Goal: Book appointment/travel/reservation

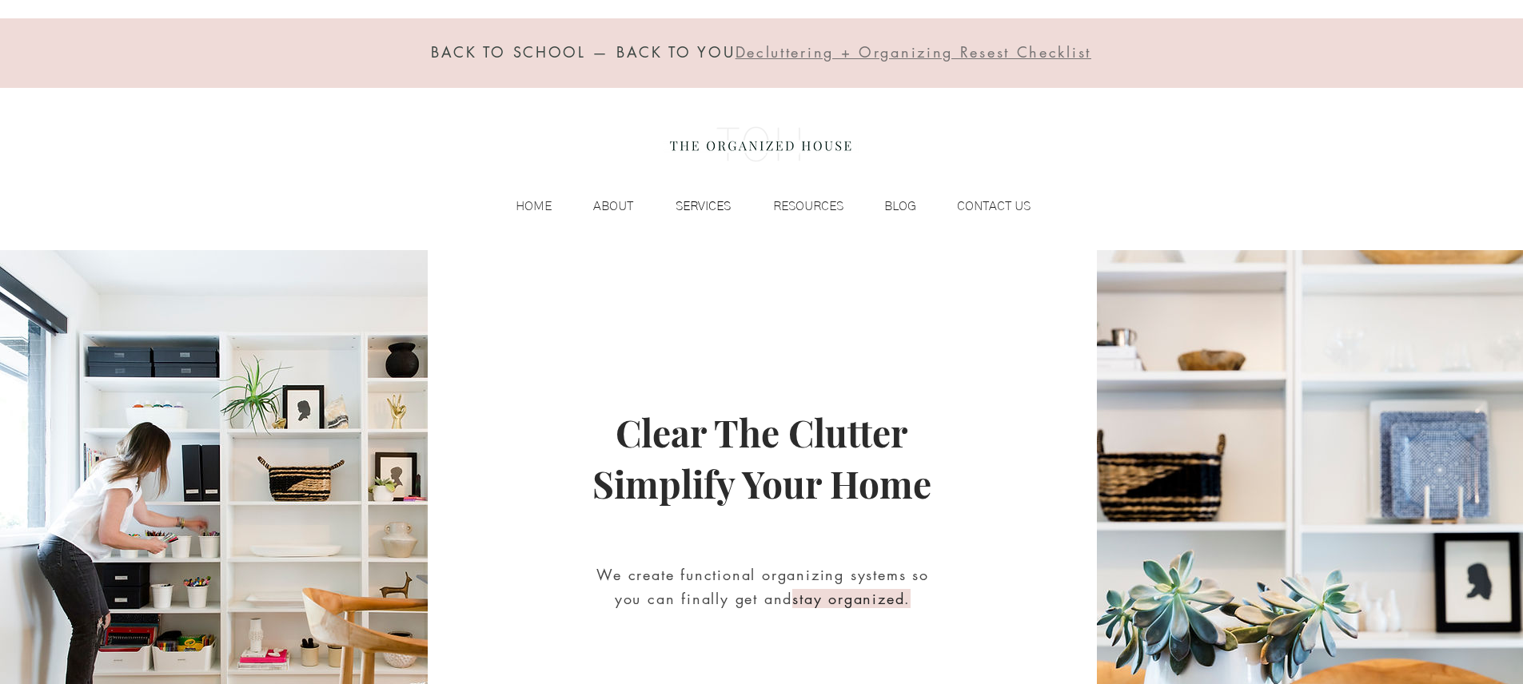
click at [714, 207] on p "SERVICES" at bounding box center [702, 206] width 71 height 24
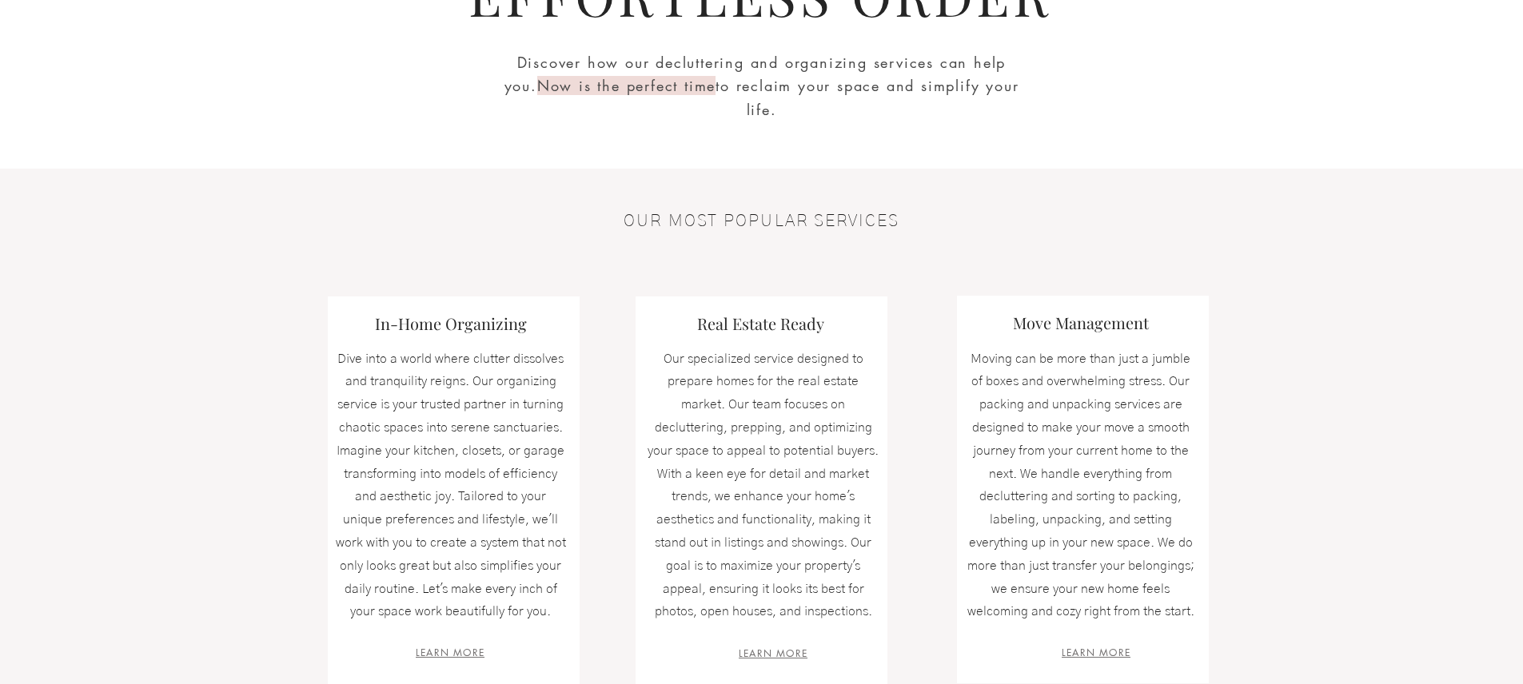
scroll to position [500, 0]
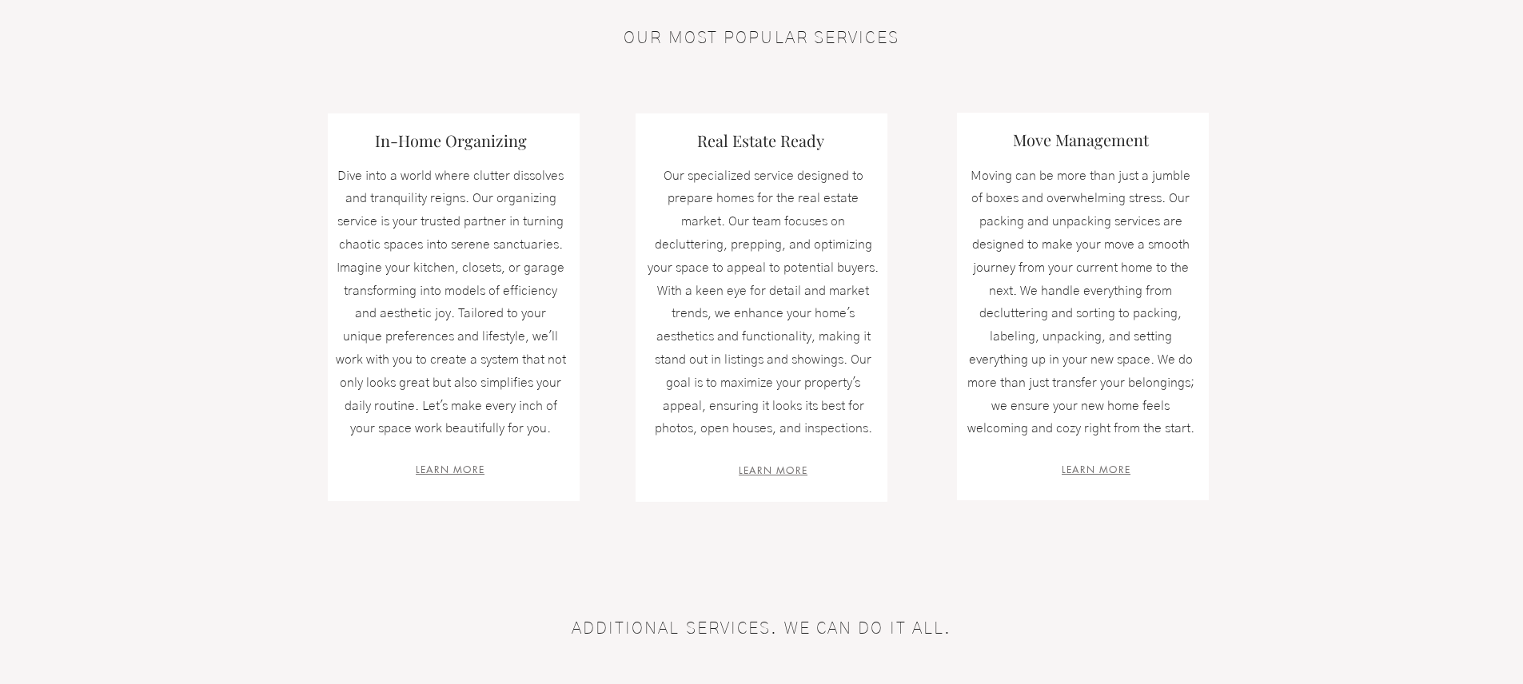
click at [455, 466] on span "LEARN MORE" at bounding box center [450, 470] width 69 height 14
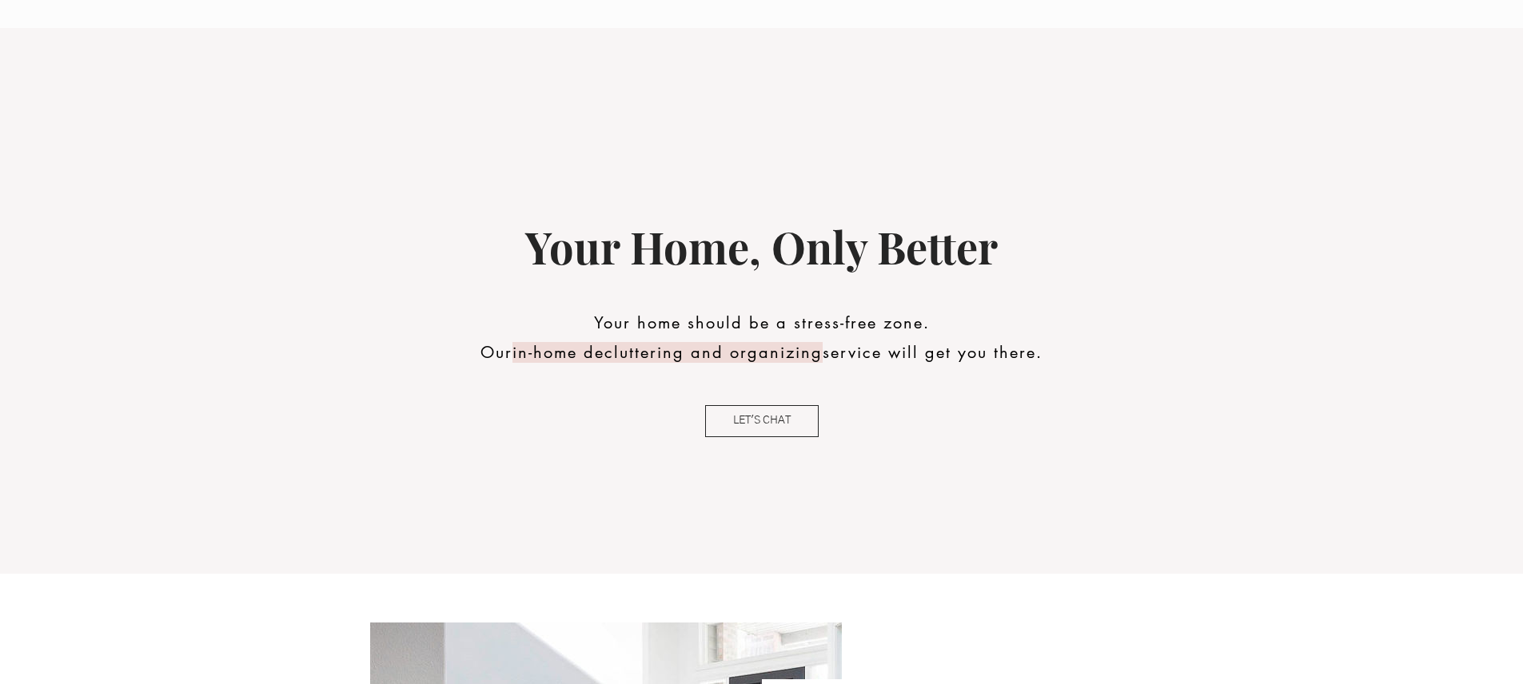
scroll to position [230, 0]
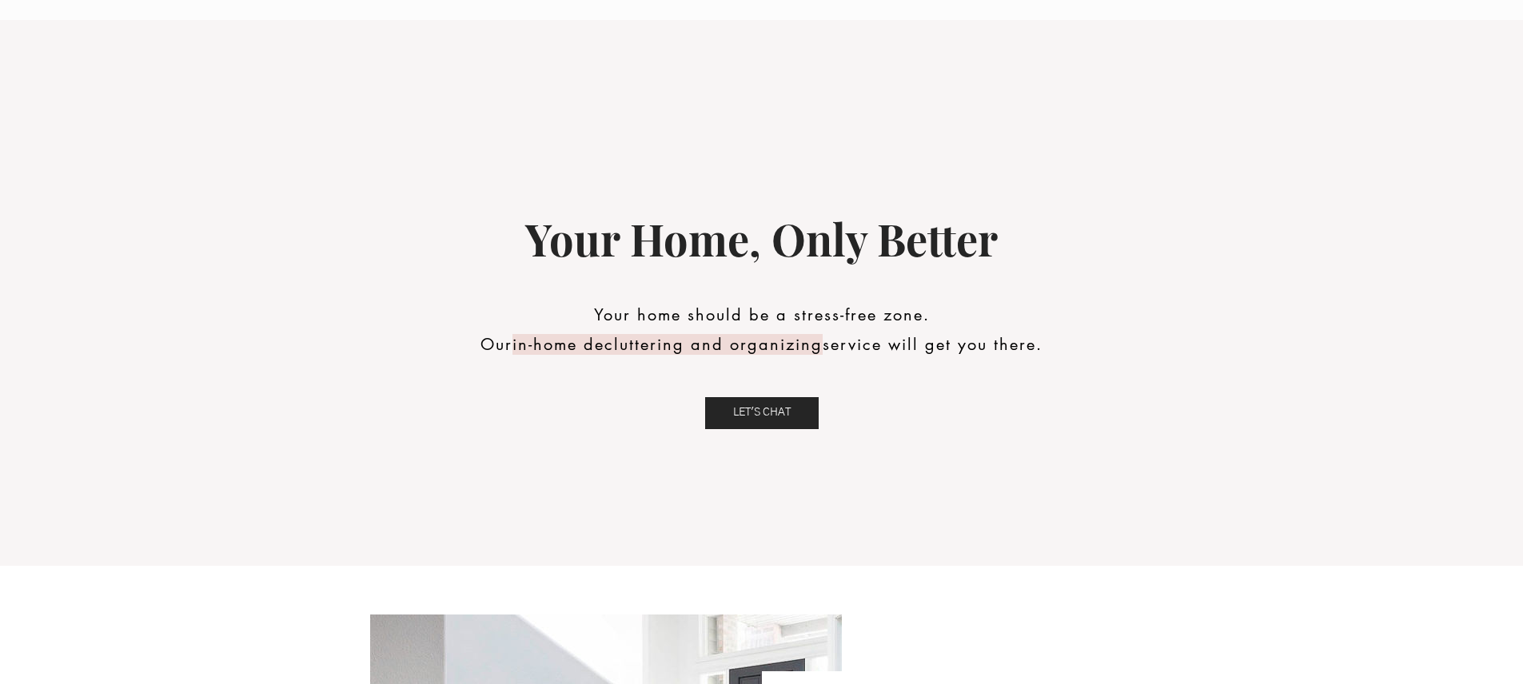
click at [774, 408] on span "LET'S CHAT" at bounding box center [762, 413] width 58 height 16
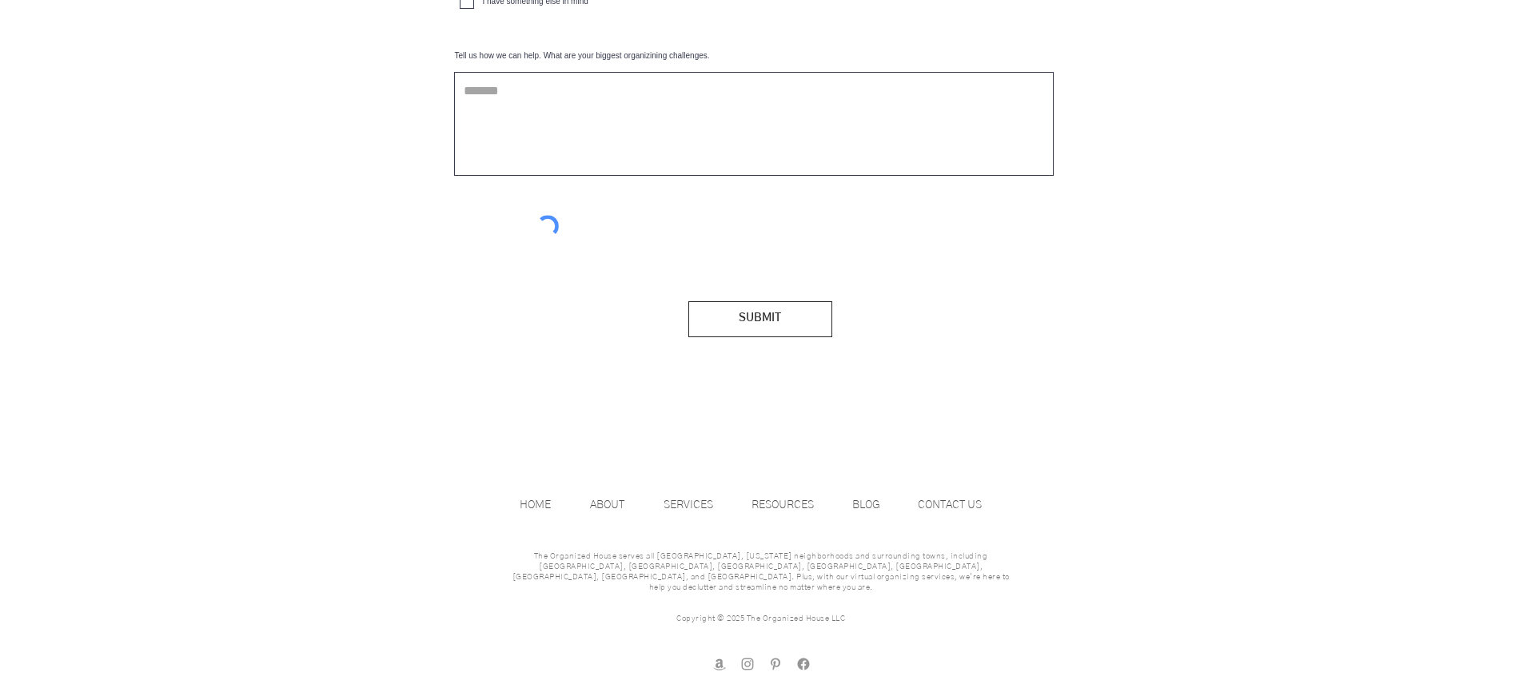
scroll to position [951, 0]
